Goal: Find specific page/section: Find specific page/section

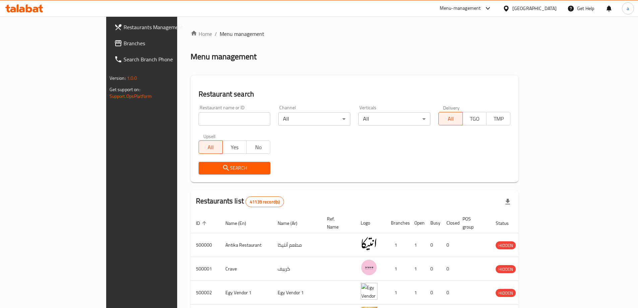
click at [510, 8] on icon at bounding box center [506, 8] width 7 height 7
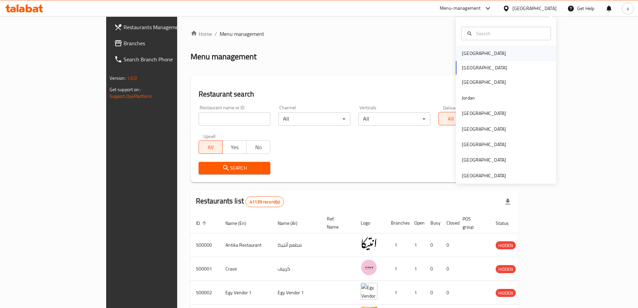
click at [467, 56] on div "[GEOGRAPHIC_DATA]" at bounding box center [484, 53] width 44 height 7
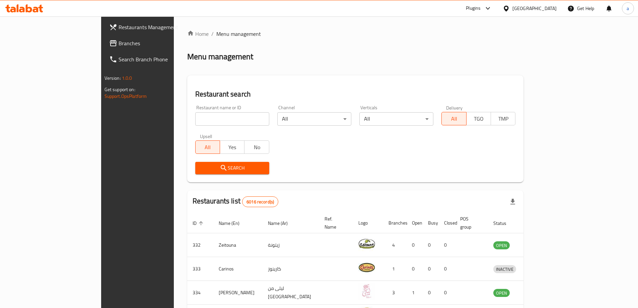
click at [513, 10] on div at bounding box center [508, 8] width 10 height 7
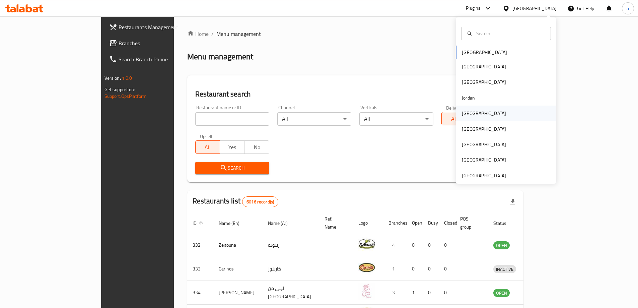
click at [470, 114] on div "[GEOGRAPHIC_DATA]" at bounding box center [484, 113] width 44 height 7
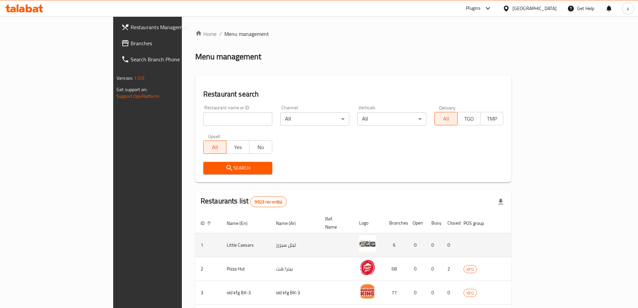
click at [562, 241] on icon "enhanced table" at bounding box center [558, 245] width 8 height 8
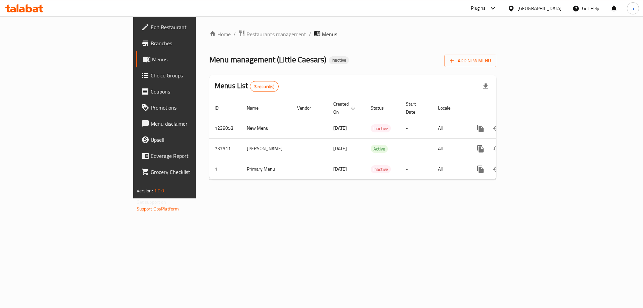
click at [152, 59] on span "Menus" at bounding box center [193, 59] width 83 height 8
click at [136, 36] on link "Branches" at bounding box center [188, 43] width 105 height 16
